Goal: Task Accomplishment & Management: Manage account settings

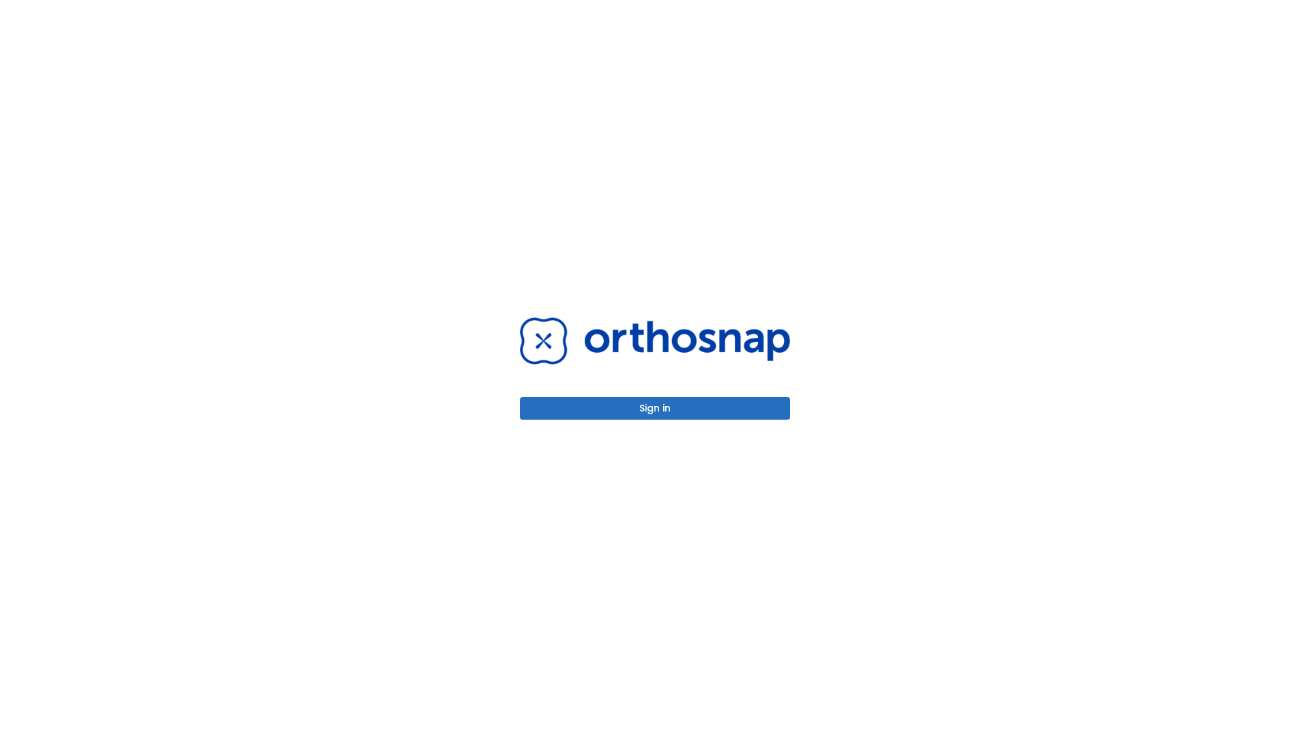
click at [655, 408] on button "Sign in" at bounding box center [655, 408] width 270 height 23
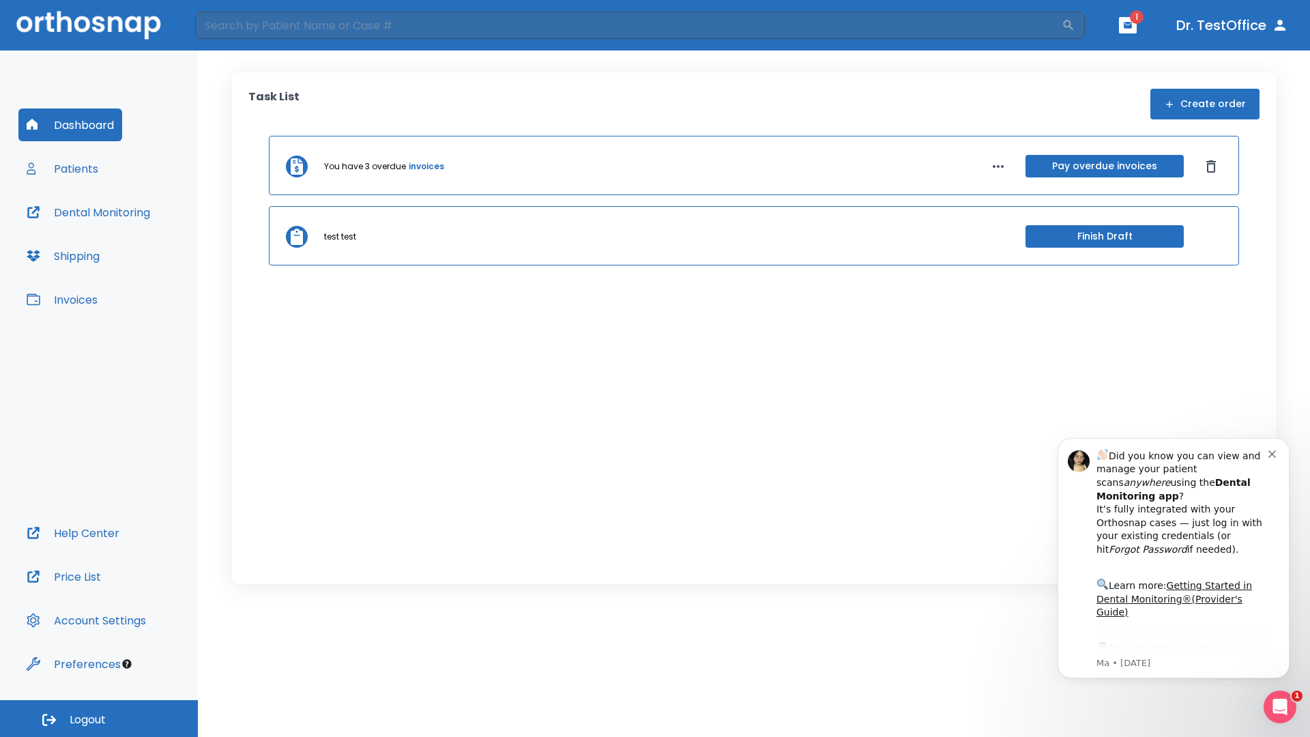
click at [99, 718] on span "Logout" at bounding box center [88, 719] width 36 height 15
